Goal: Check status: Check status

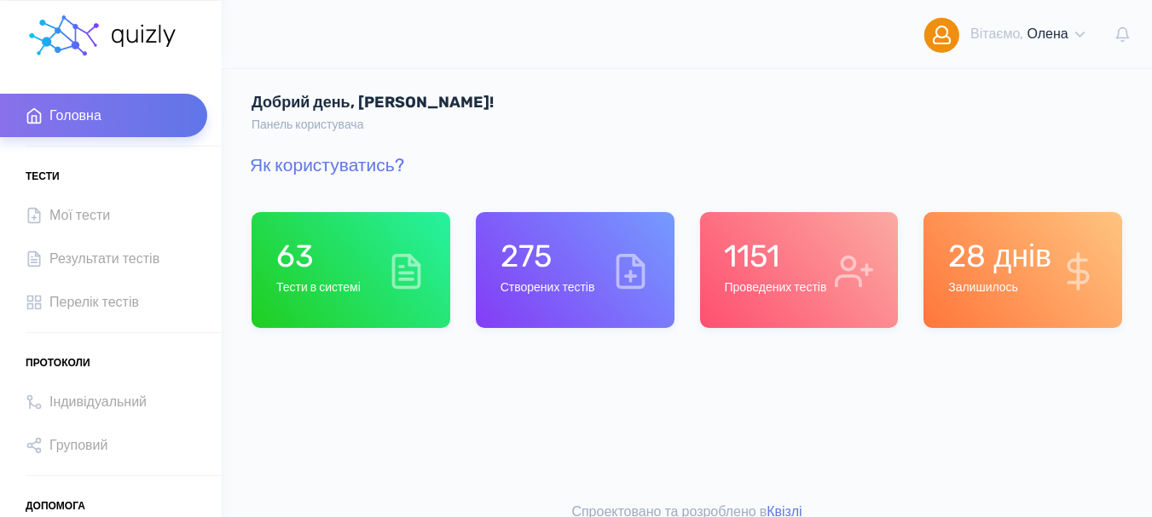
click at [552, 301] on div "275 Створених тестів" at bounding box center [547, 270] width 95 height 65
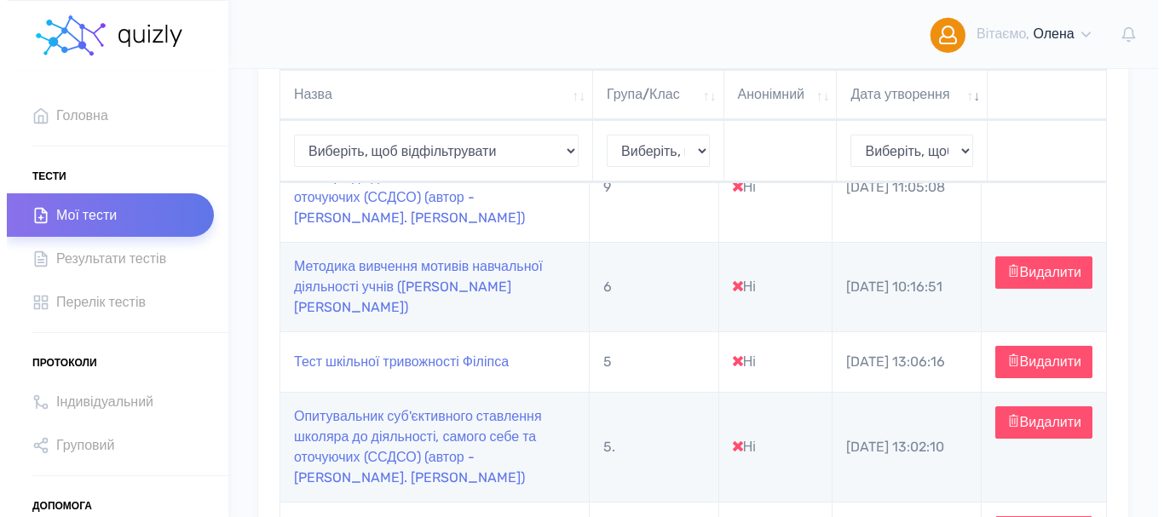
scroll to position [341, 0]
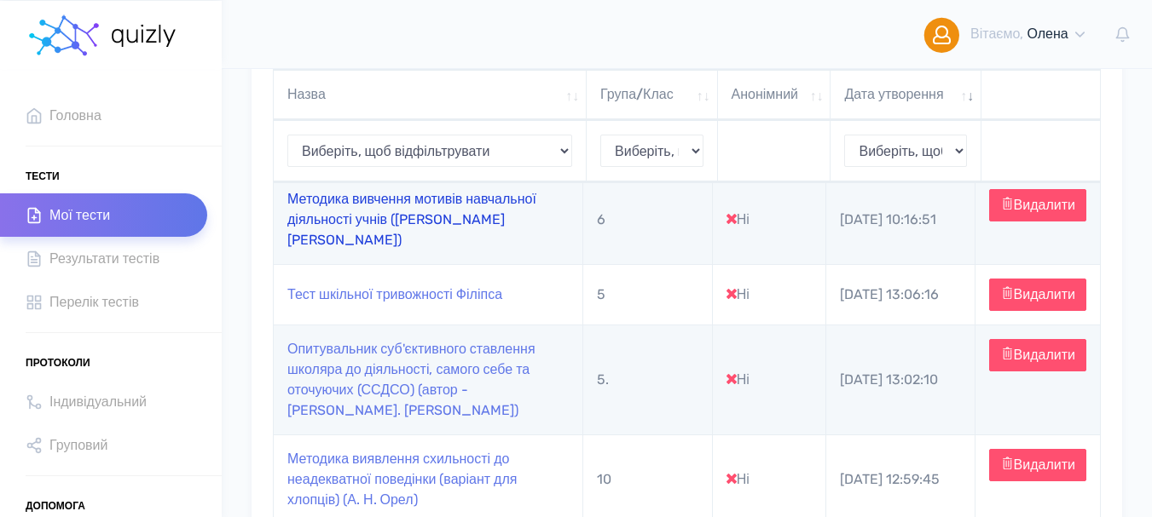
click at [366, 211] on link "Методика вивчення мотивів навчальної діяльності учнів (Б. Пашнєв)" at bounding box center [411, 219] width 249 height 57
type input "https://quizly.com.ua/quiz/75fmLBl09anbQ"
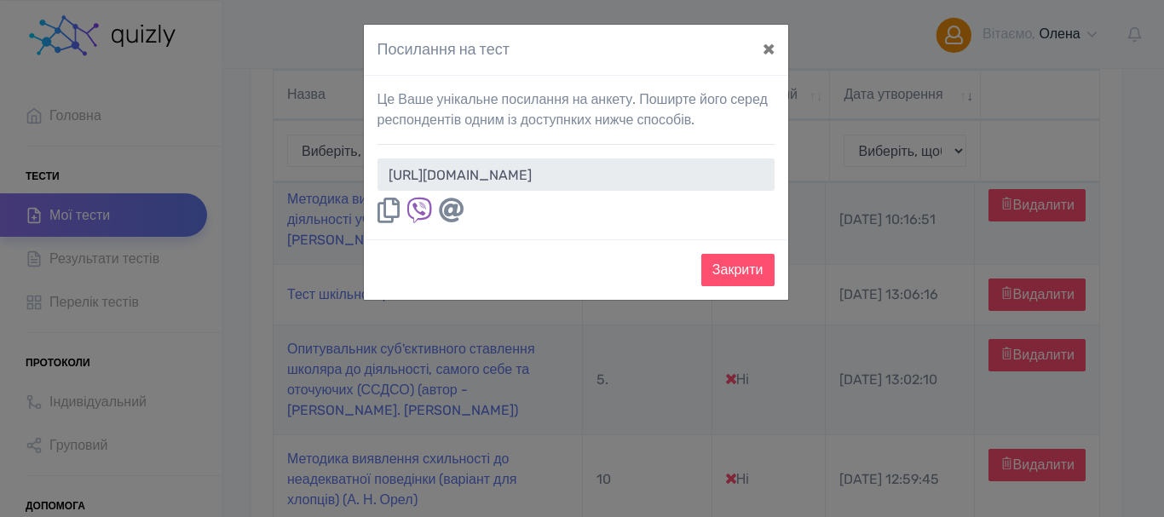
click at [388, 208] on icon at bounding box center [389, 211] width 22 height 26
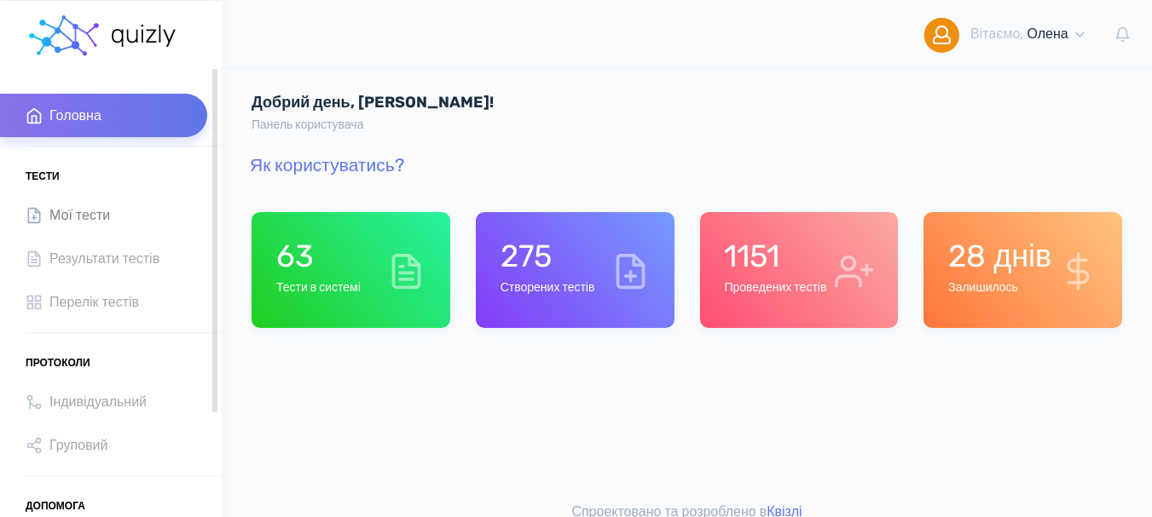
click at [104, 217] on span "Мої тести" at bounding box center [79, 215] width 61 height 23
click at [92, 258] on span "Результати тестів" at bounding box center [104, 258] width 110 height 23
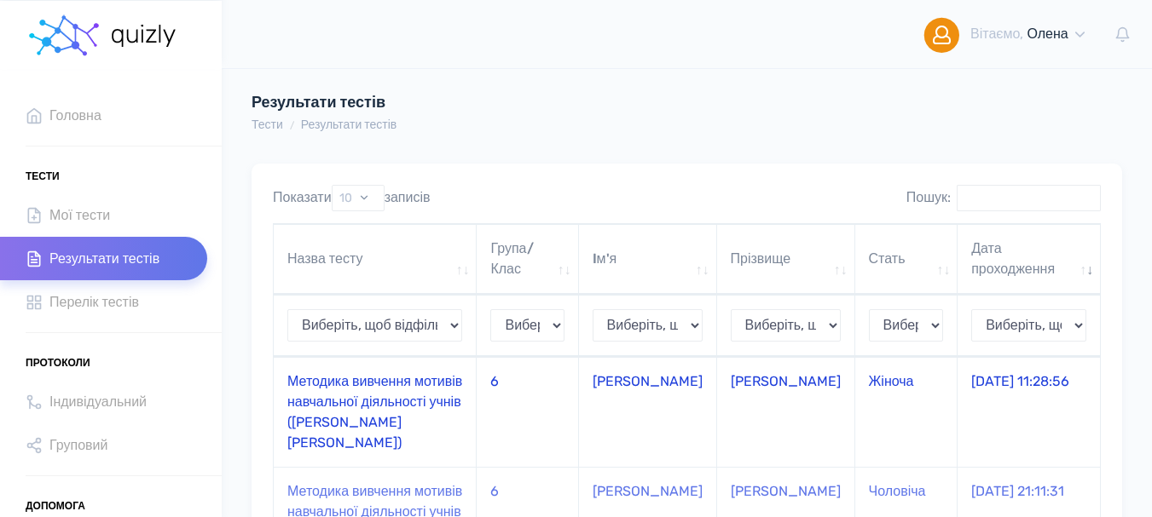
click at [361, 387] on td "Методика вивчення мотивів навчальної діяльності учнів ([PERSON_NAME] [PERSON_NA…" at bounding box center [375, 412] width 203 height 110
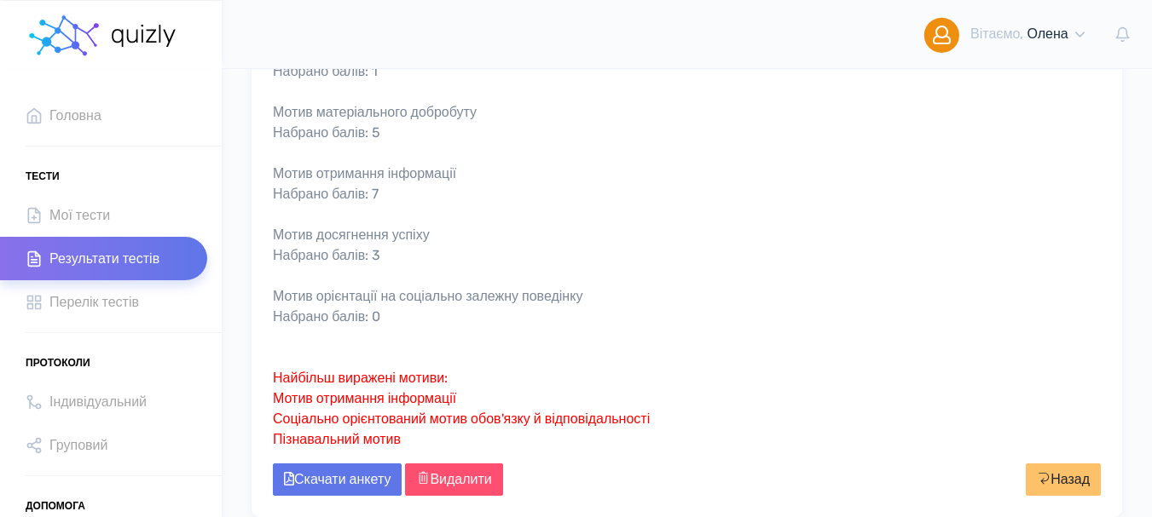
scroll to position [597, 0]
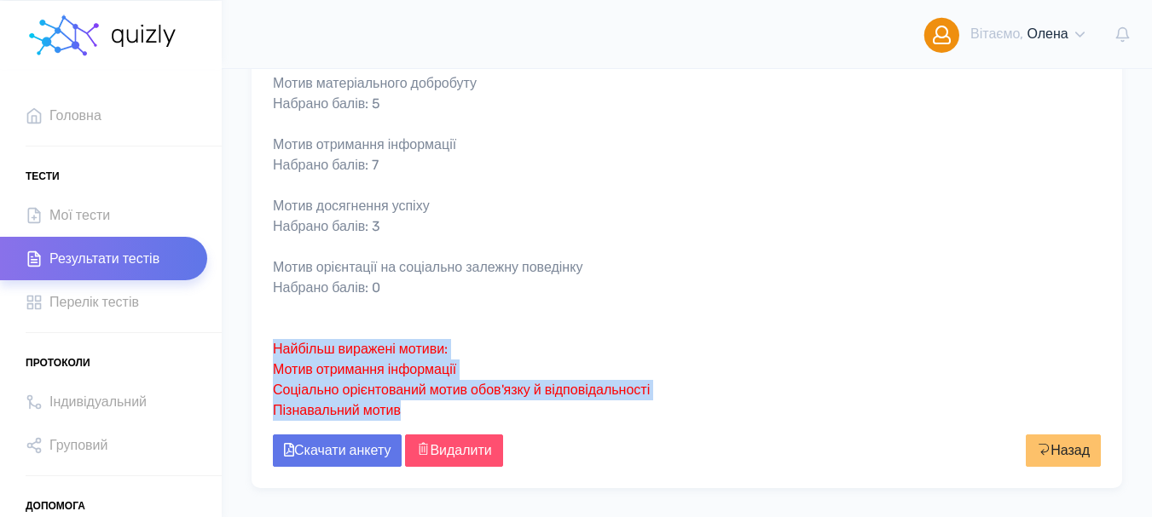
drag, startPoint x: 276, startPoint y: 343, endPoint x: 430, endPoint y: 418, distance: 171.9
click at [430, 419] on div "Мотив зовнішнього примусу, уникання покарання Набрано балів: 1 Соціально орієнт…" at bounding box center [687, 124] width 828 height 593
copy span "Найбільш виражені мотиви: Мотив отримання інформації Соціально орієнтований мот…"
click at [81, 219] on span "Мої тести" at bounding box center [79, 215] width 61 height 23
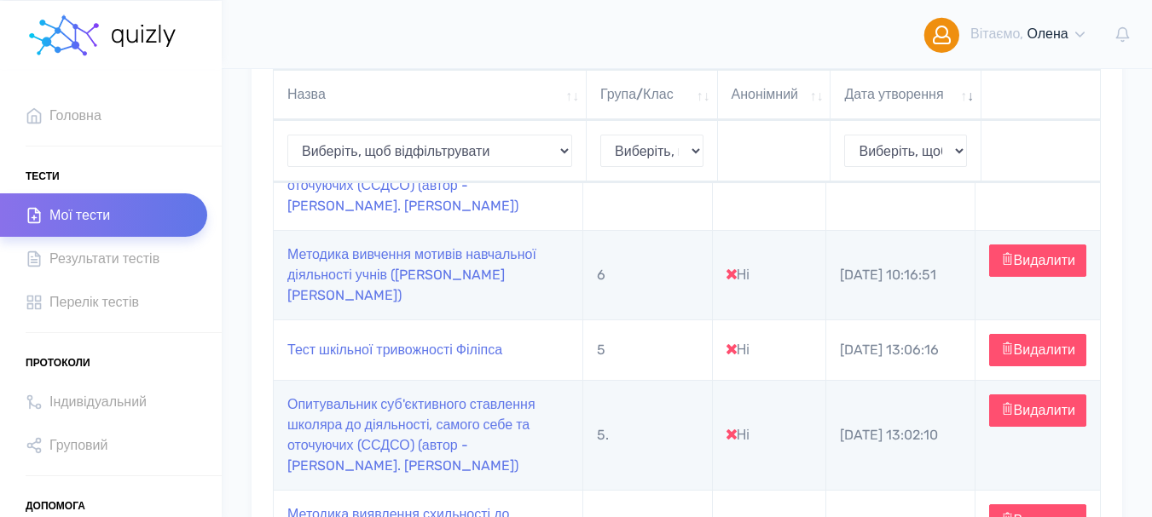
scroll to position [256, 0]
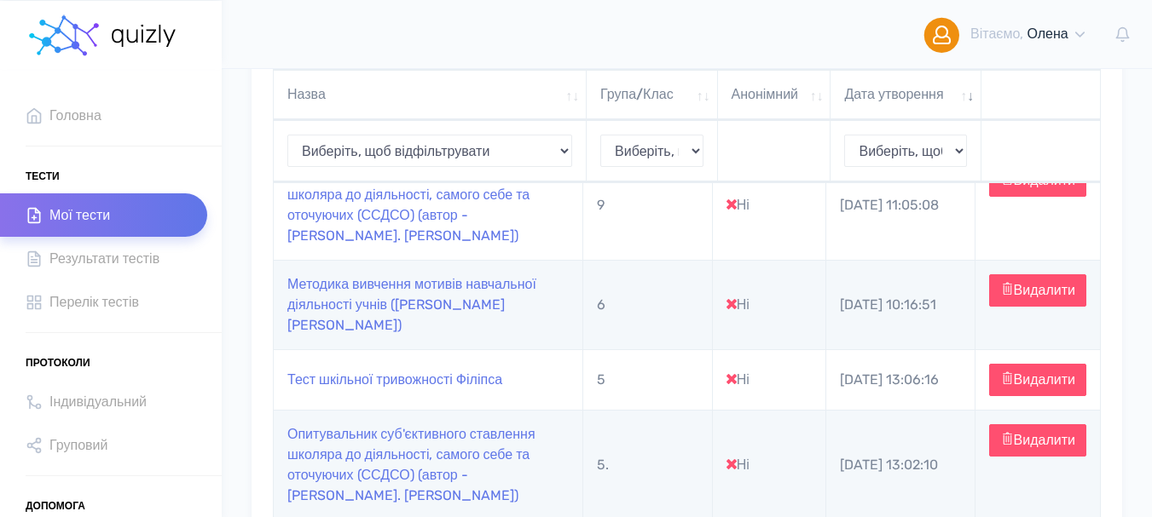
click at [325, 292] on td "Методика вивчення мотивів навчальної діяльності учнів ([PERSON_NAME] [PERSON_NA…" at bounding box center [428, 304] width 309 height 89
click at [312, 297] on link "Методика вивчення мотивів навчальної діяльності учнів (Б. Пашнєв)" at bounding box center [411, 304] width 249 height 57
type input "https://quizly.com.ua/quiz/75fmLBl09anbQ"
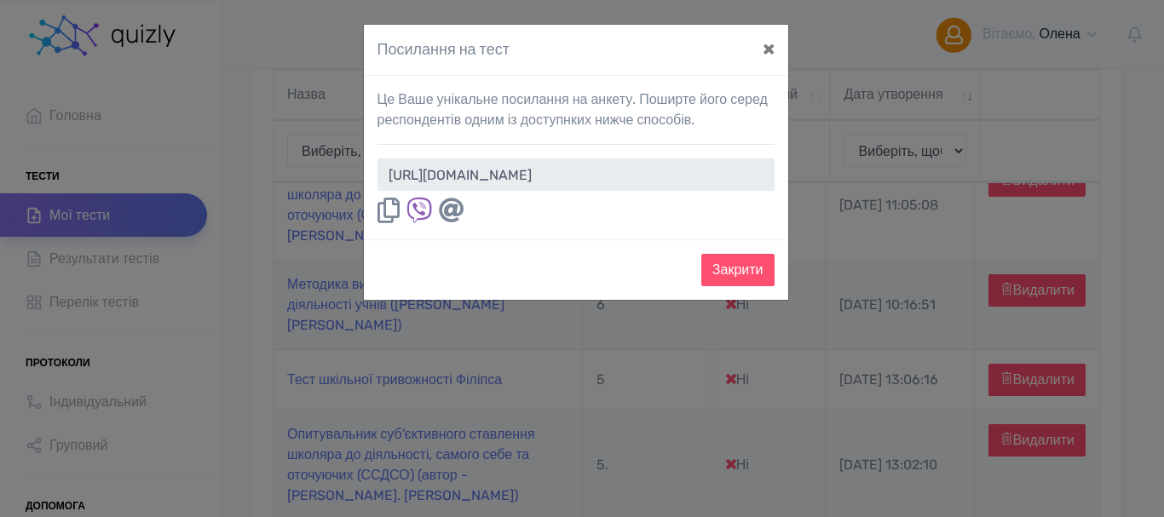
click at [383, 208] on icon at bounding box center [389, 211] width 22 height 26
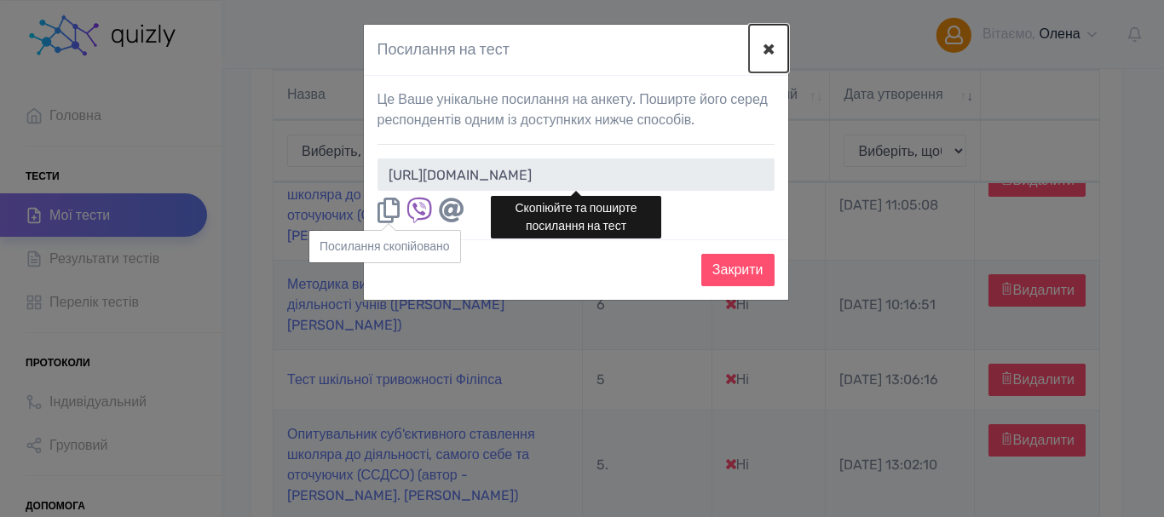
click at [771, 49] on button "×" at bounding box center [768, 49] width 39 height 48
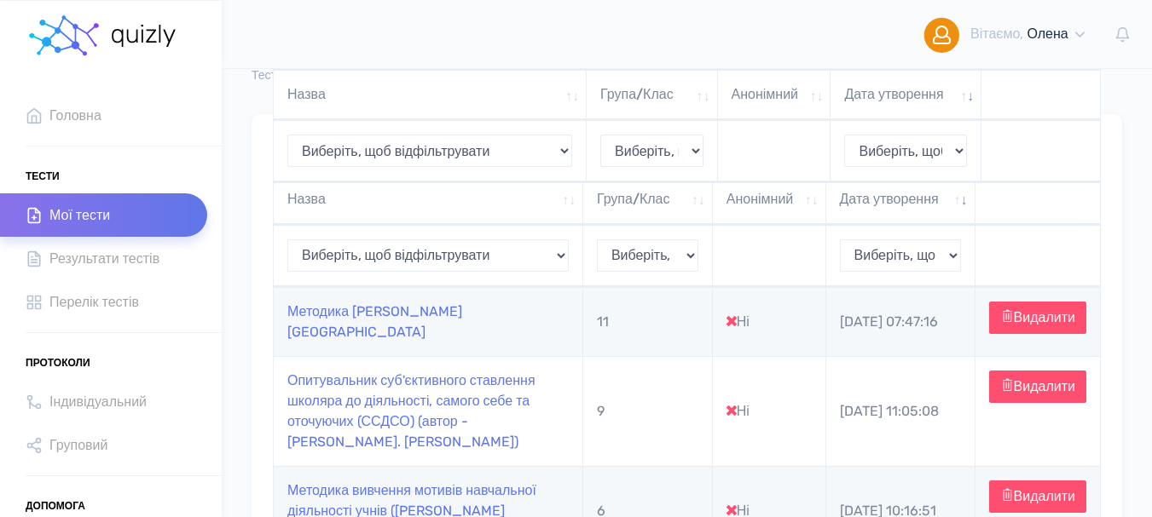
scroll to position [0, 0]
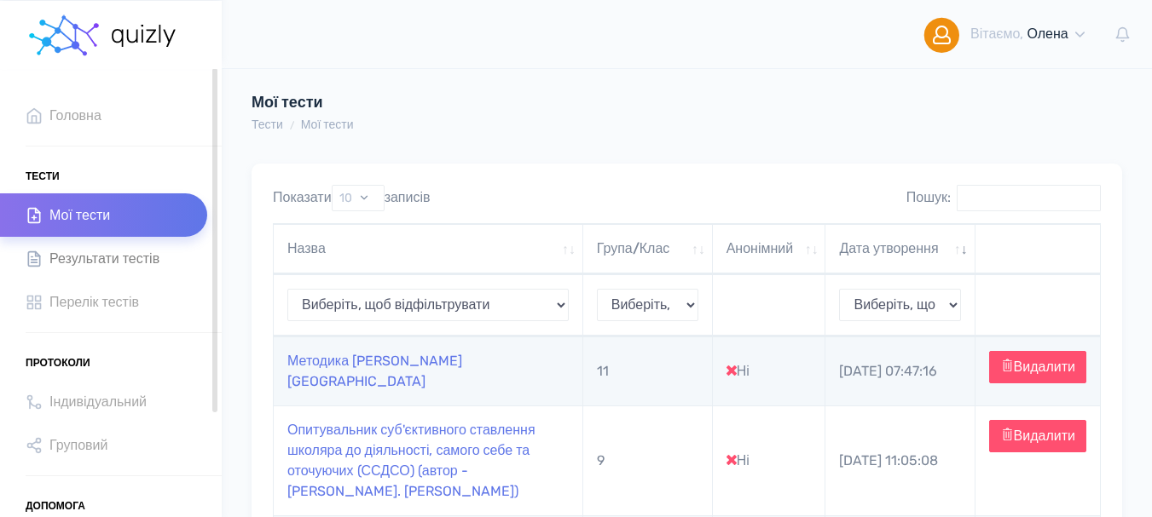
click at [123, 254] on span "Результати тестів" at bounding box center [104, 258] width 110 height 23
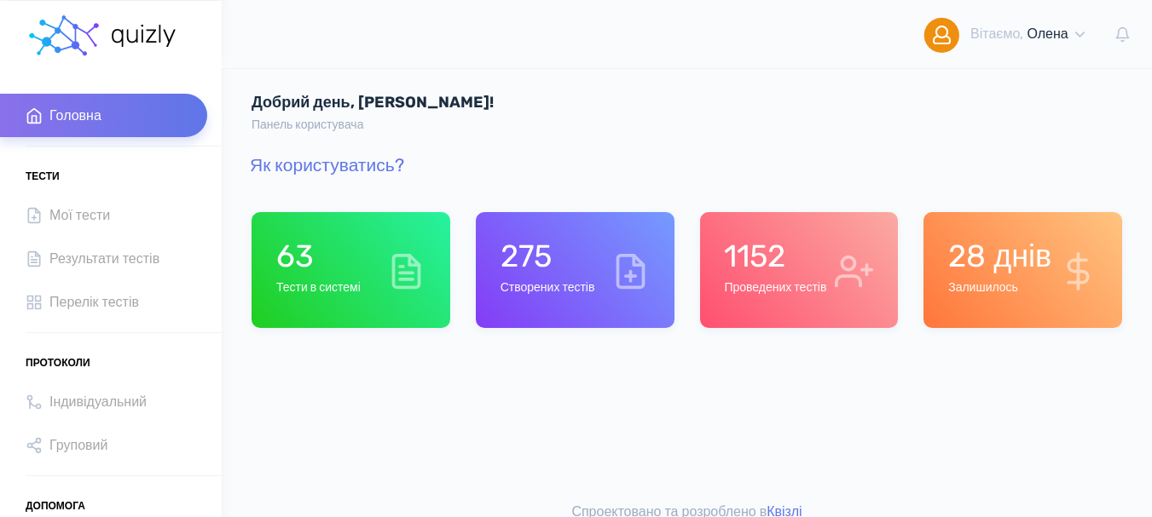
click at [787, 275] on div "1152 Проведених тестів" at bounding box center [775, 270] width 102 height 65
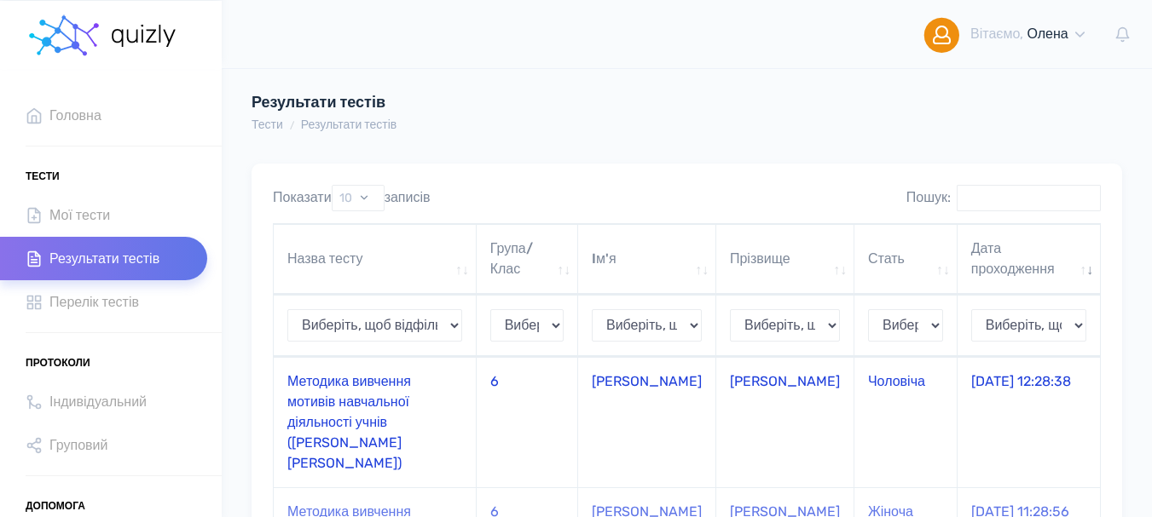
click at [345, 394] on td "Методика вивчення мотивів навчальної діяльності учнів ([PERSON_NAME] [PERSON_NA…" at bounding box center [375, 422] width 203 height 130
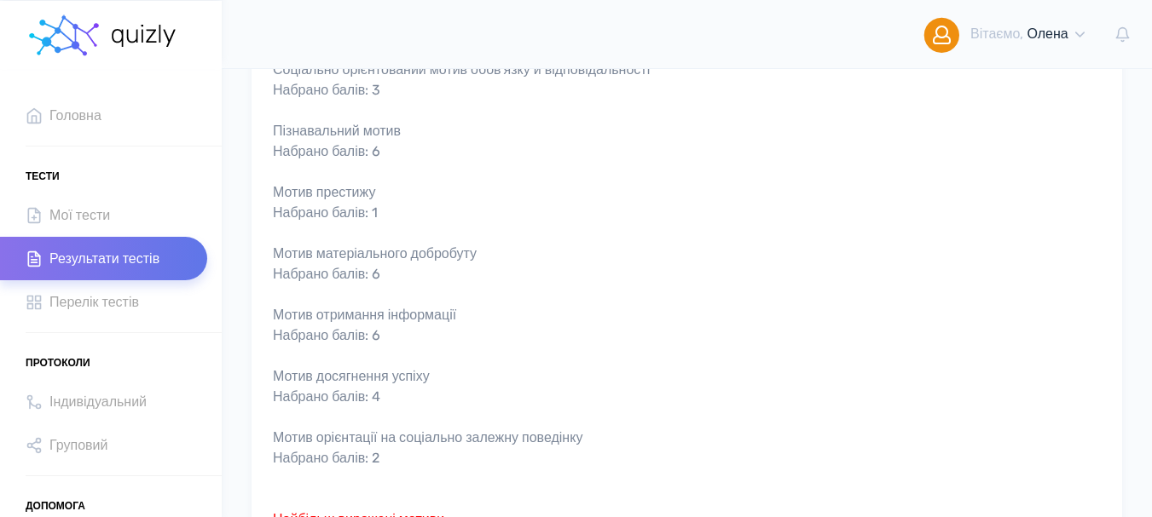
scroll to position [511, 0]
